Goal: Transaction & Acquisition: Subscribe to service/newsletter

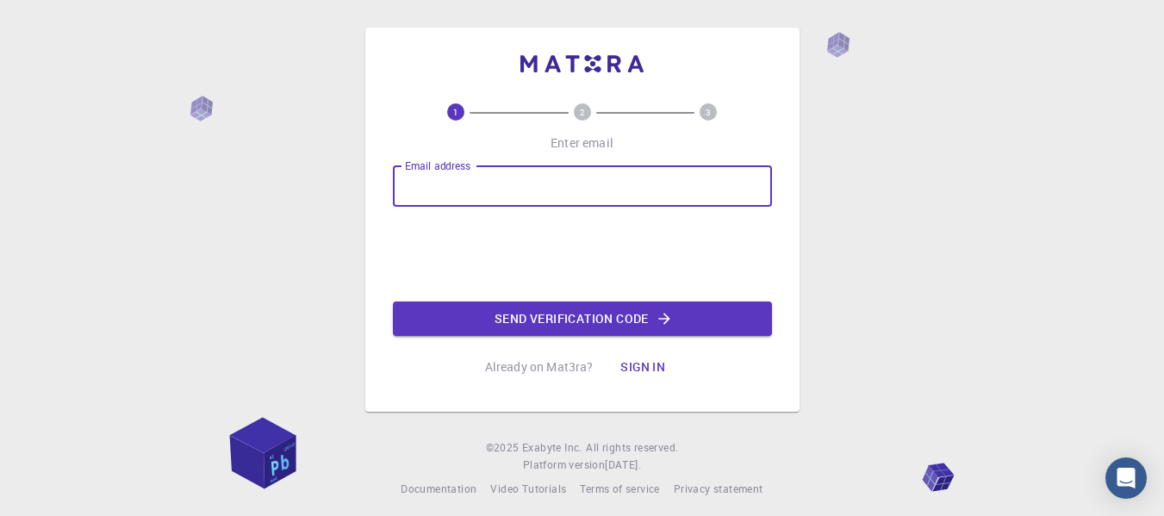
click at [476, 173] on input "Email address" at bounding box center [582, 185] width 379 height 41
type input "[EMAIL_ADDRESS][DOMAIN_NAME]"
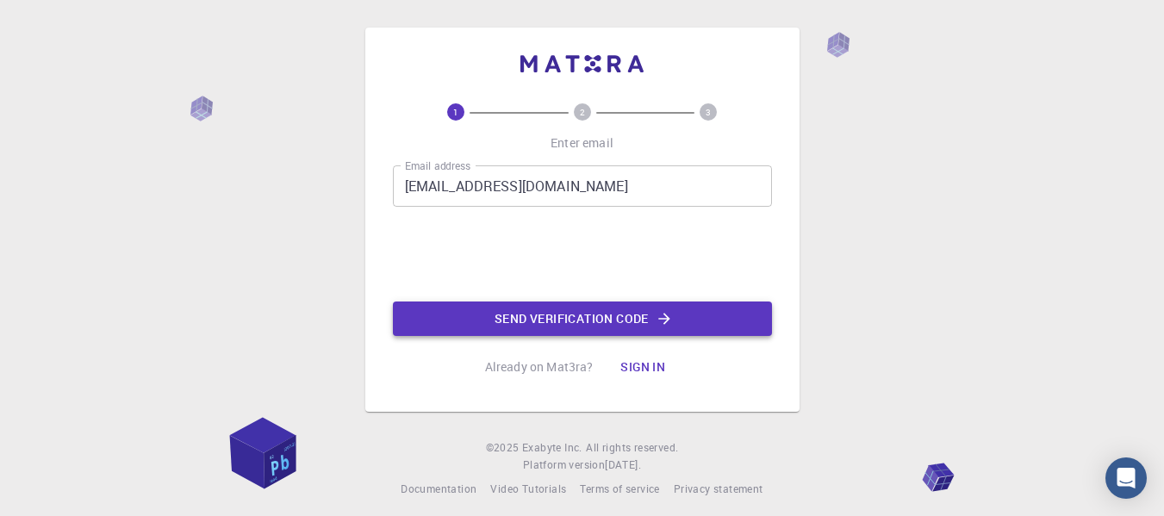
click at [482, 328] on button "Send verification code" at bounding box center [582, 319] width 379 height 34
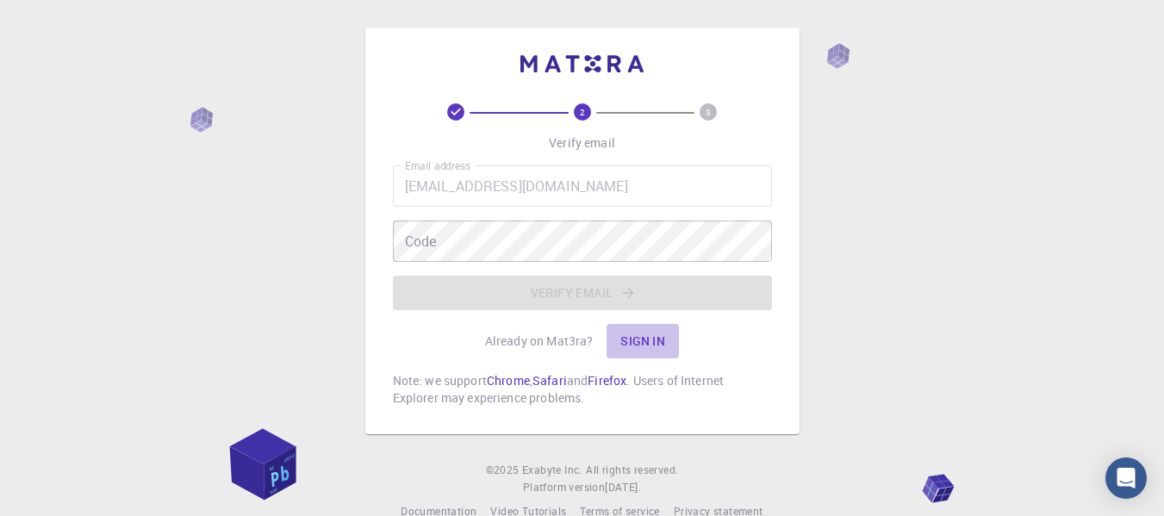
click at [634, 346] on button "Sign in" at bounding box center [643, 341] width 72 height 34
